Goal: Book appointment/travel/reservation

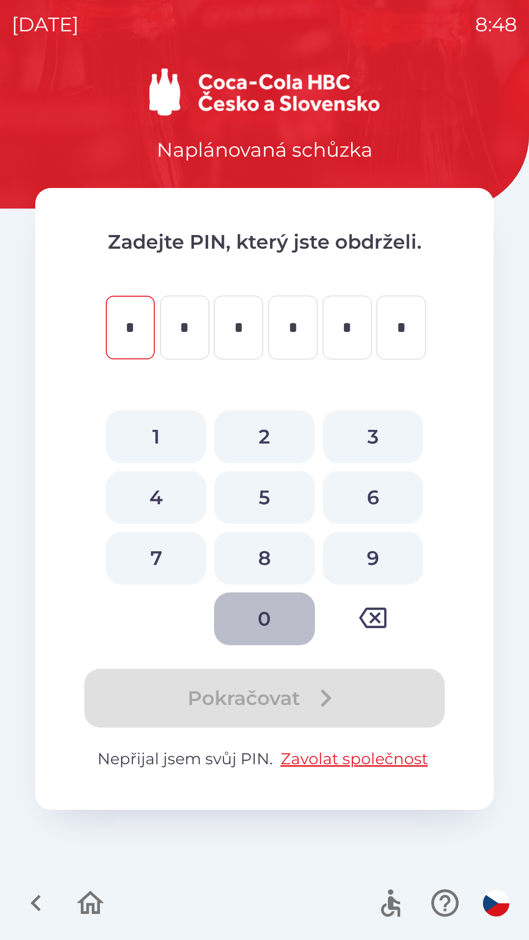
click at [265, 628] on button "0" at bounding box center [264, 618] width 100 height 53
type input "*"
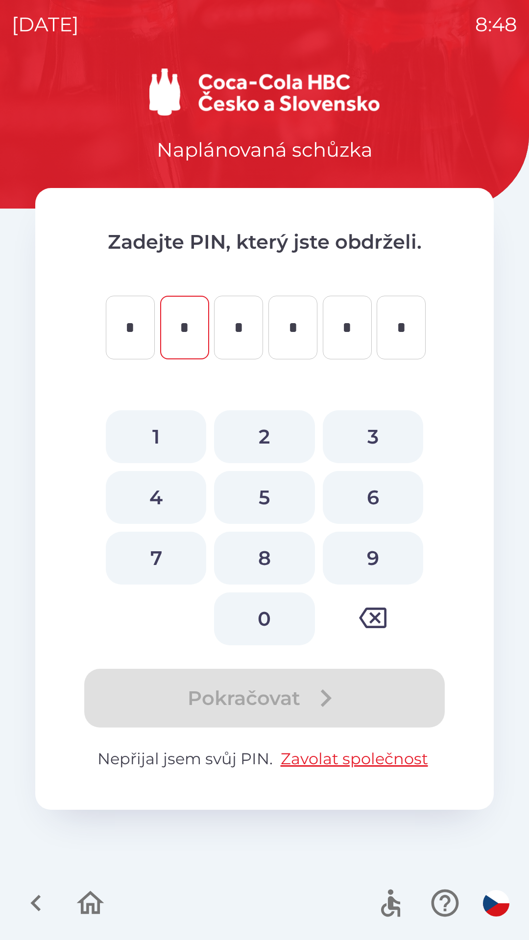
click at [260, 628] on button "0" at bounding box center [264, 618] width 100 height 53
type input "*"
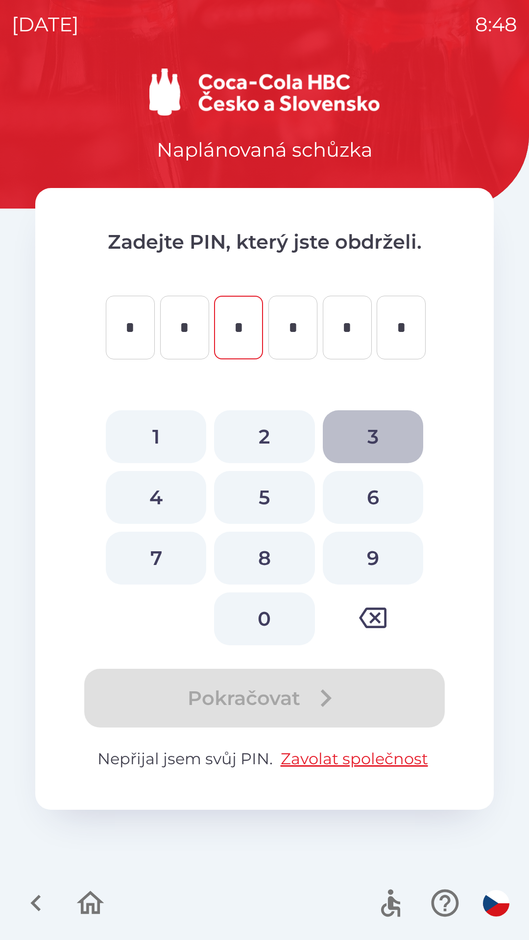
click at [375, 437] on button "3" at bounding box center [373, 436] width 100 height 53
type input "*"
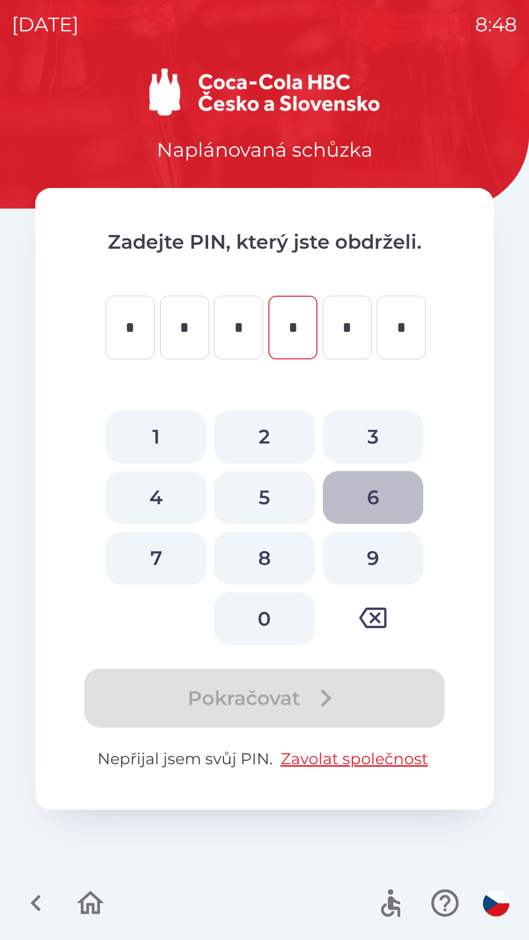
click at [375, 499] on button "6" at bounding box center [373, 497] width 100 height 53
type input "*"
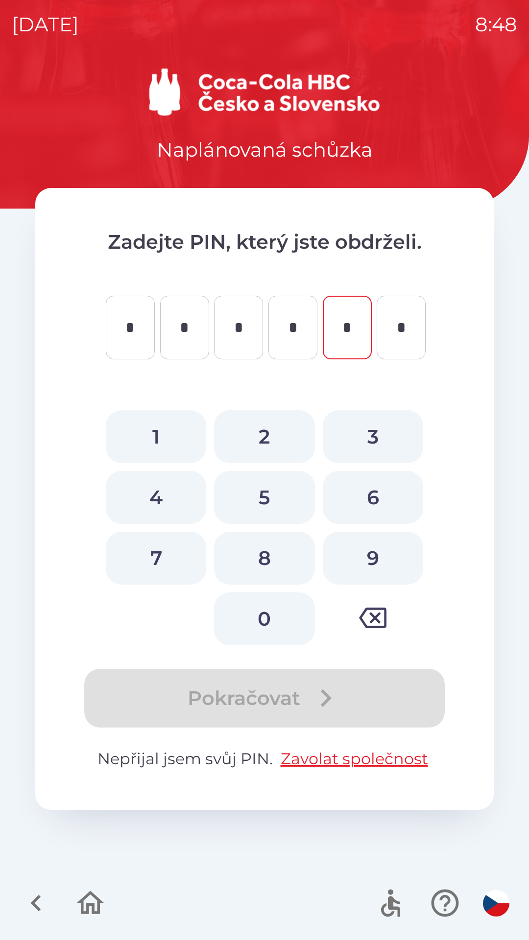
click at [149, 496] on button "4" at bounding box center [156, 497] width 100 height 53
type input "*"
click at [265, 607] on button "0" at bounding box center [264, 618] width 100 height 53
type input "*"
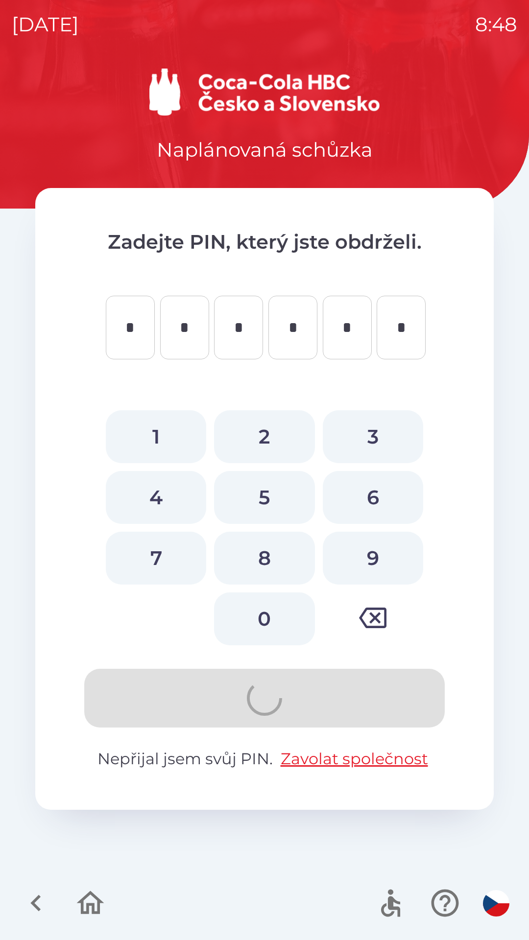
type input "*"
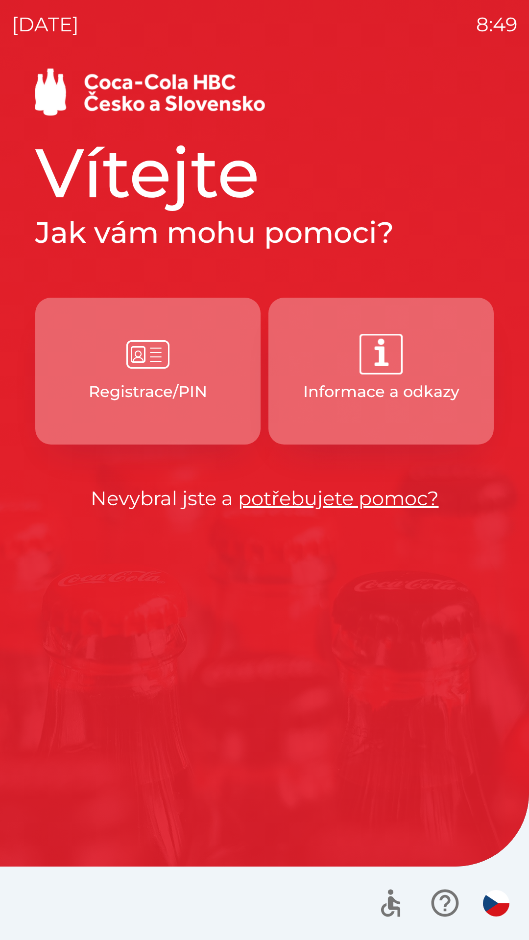
click at [128, 427] on button "Registrace/PIN" at bounding box center [147, 371] width 225 height 147
